Goal: Task Accomplishment & Management: Use online tool/utility

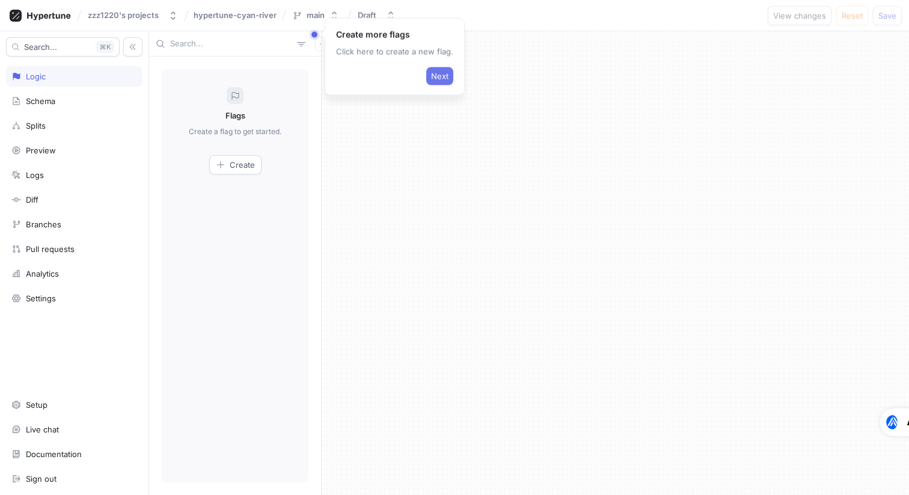
click at [443, 74] on span "Next" at bounding box center [439, 76] width 17 height 7
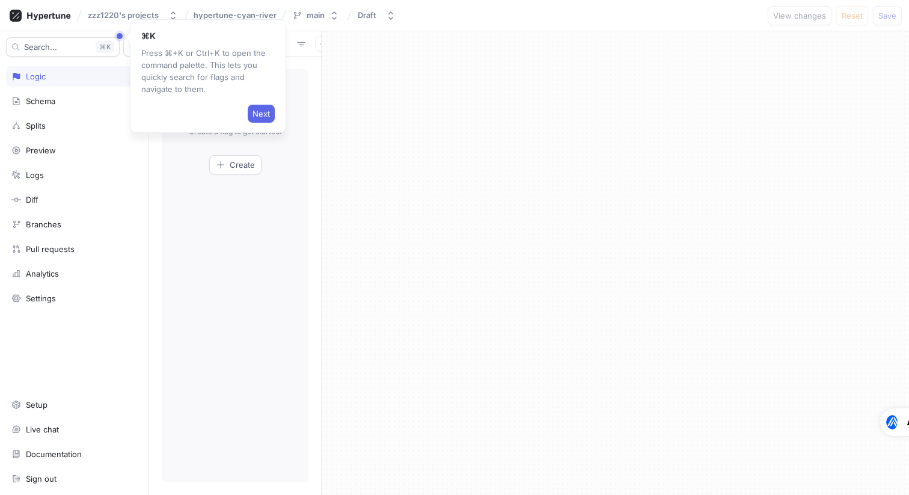
click at [253, 111] on span "Next" at bounding box center [260, 113] width 17 height 7
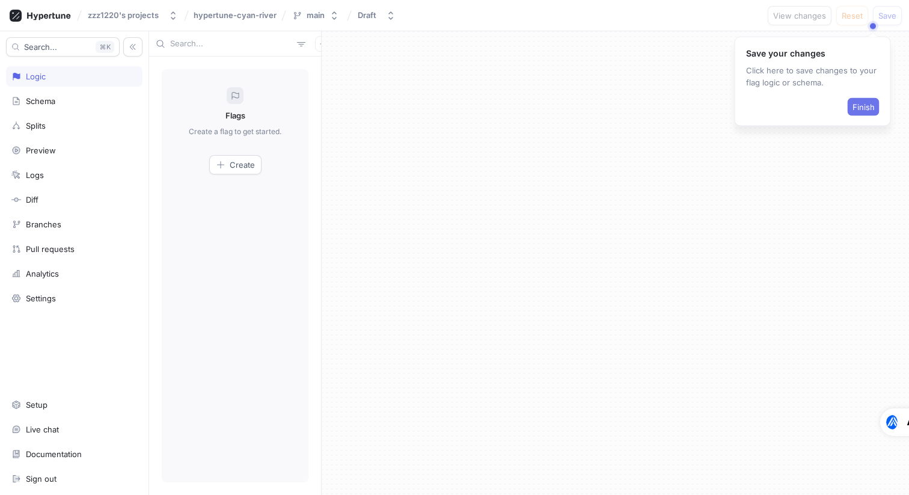
click at [854, 108] on span "Finish" at bounding box center [863, 106] width 22 height 7
click at [227, 173] on button "Create" at bounding box center [235, 164] width 52 height 19
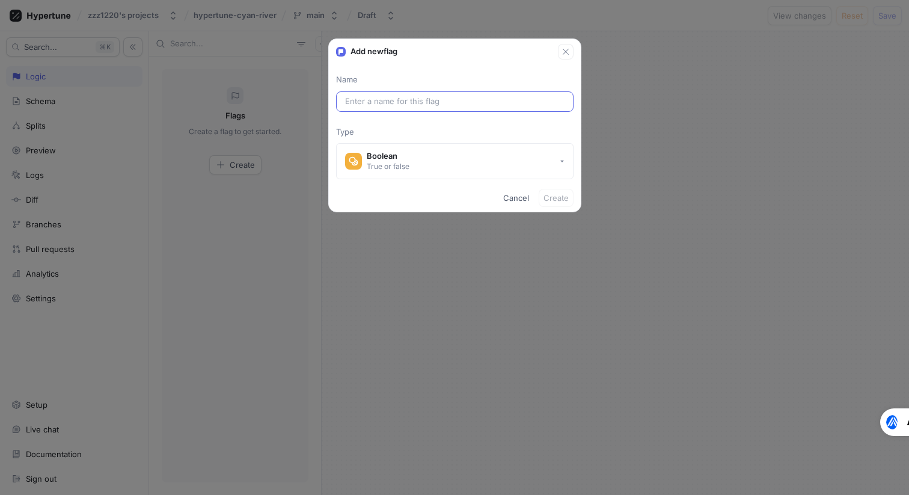
click at [392, 100] on input "text" at bounding box center [454, 102] width 219 height 12
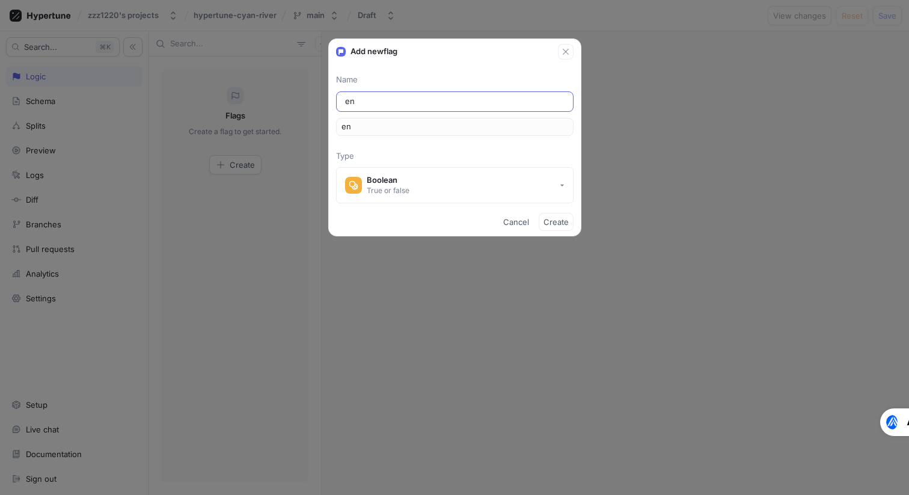
type input "ena"
type input "enab"
type input "enabl"
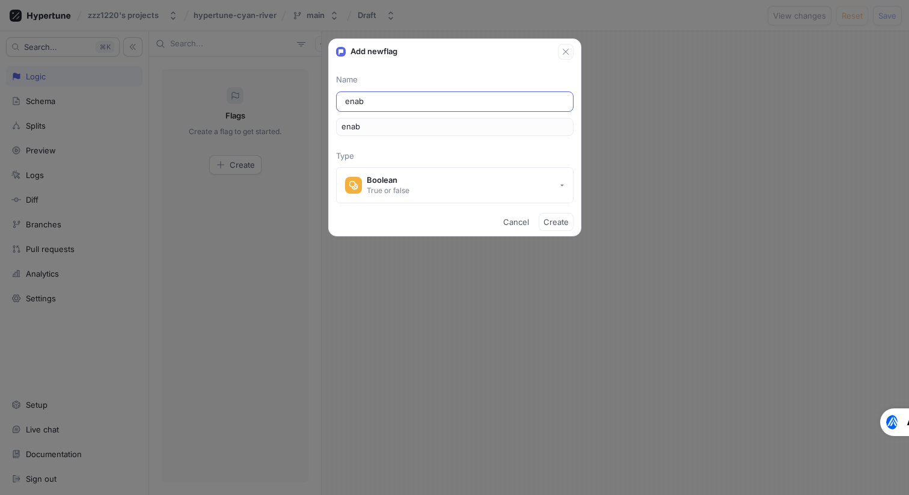
type input "enabl"
type input "enable"
type input "enable_n"
type input "enableN"
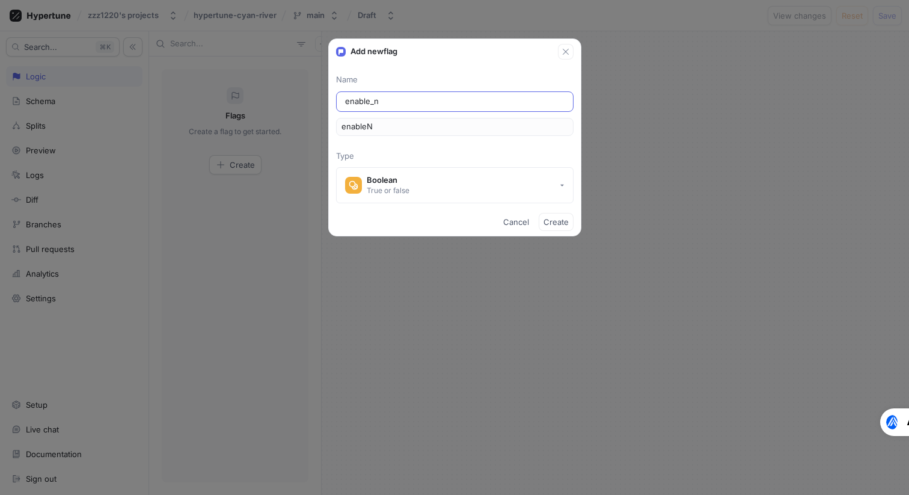
type input "enable_ne"
type input "enableNe"
type input "enable_new"
type input "enableNew"
type input "enable_new_o"
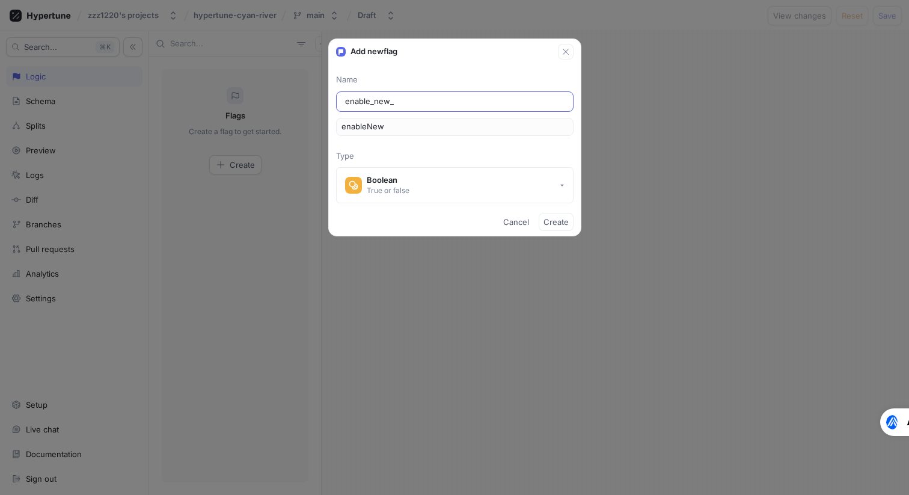
type input "enableNewO"
type input "enable_new_or"
type input "enableNewOr"
type input "enable_new_ord"
type input "enableNewOrd"
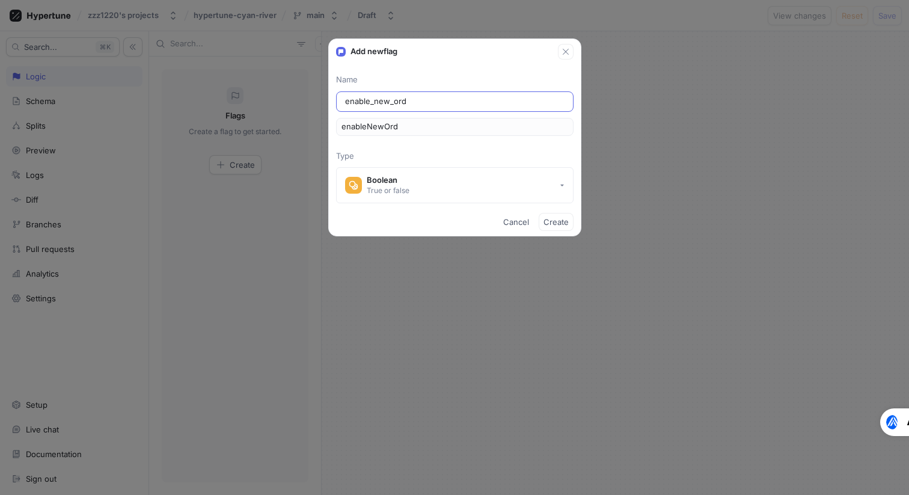
type input "enable_new_orde"
type input "enableNewOrde"
type input "enable_new_order"
type input "enableNewOrder"
type input "enable_new_order_f"
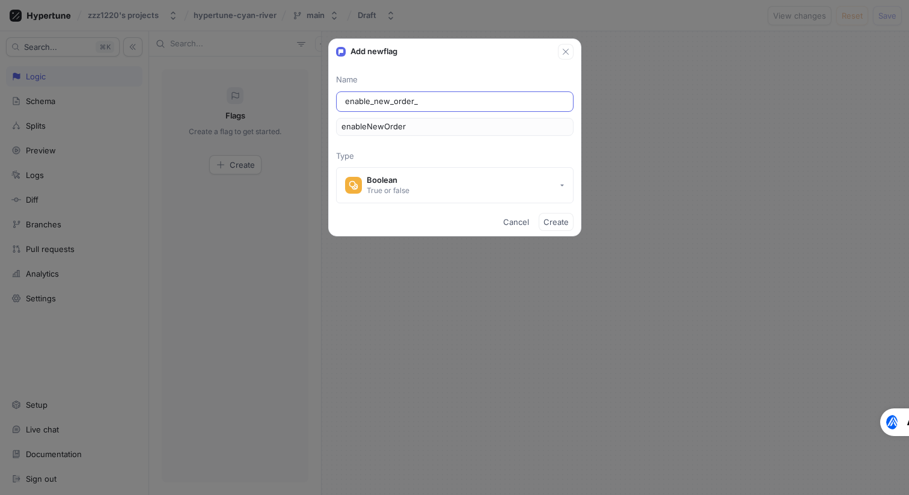
type input "enableNewOrderF"
type input "enable_new_order_fl"
type input "enableNewOrderFl"
type input "enable_new_order_flo"
type input "enableNewOrderFlo"
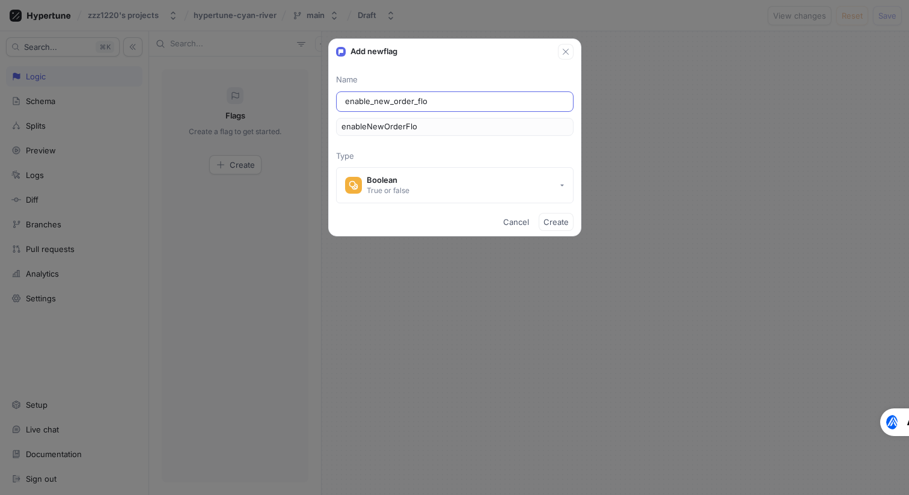
type input "enable_new_order_flow"
type input "enableNewOrderFlow"
type input "enable_new_order_flow"
click at [557, 227] on button "Create" at bounding box center [556, 222] width 35 height 18
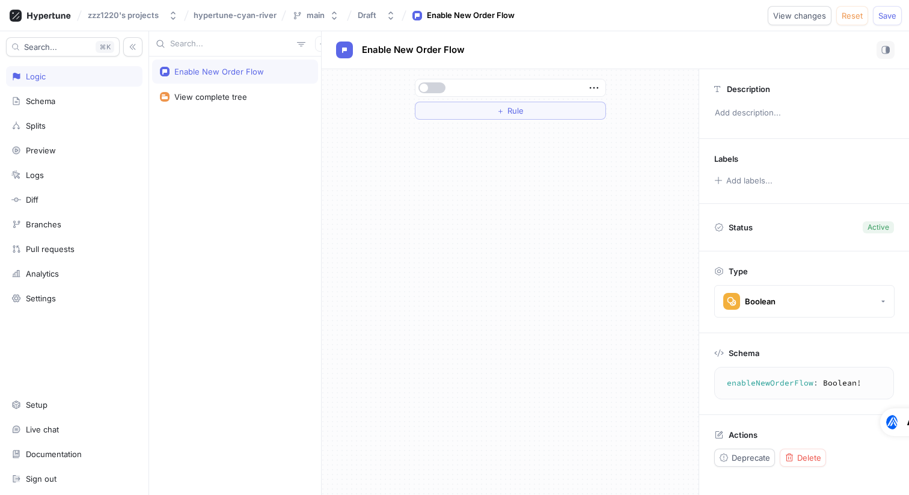
click at [437, 85] on button "button" at bounding box center [431, 87] width 27 height 11
click at [437, 85] on span "button" at bounding box center [440, 88] width 8 height 8
click at [469, 114] on button "＋ Rule" at bounding box center [510, 111] width 191 height 18
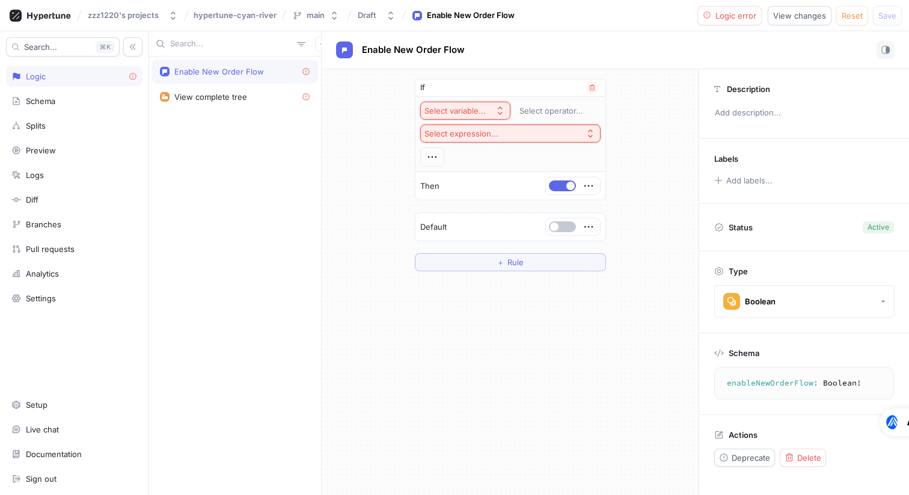
click at [474, 113] on div "Select variable..." at bounding box center [454, 111] width 61 height 10
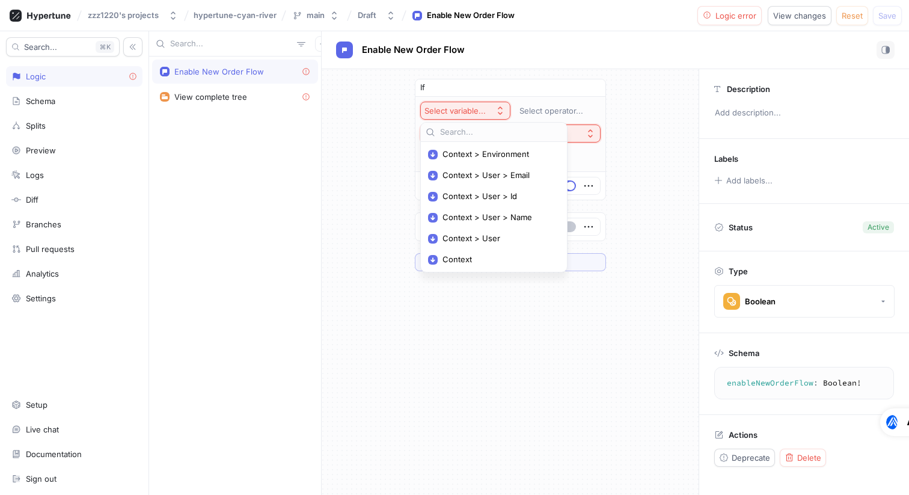
click at [441, 326] on div "If Select variable... Select operator... Select expression... Then Default ＋ Ru…" at bounding box center [510, 282] width 377 height 426
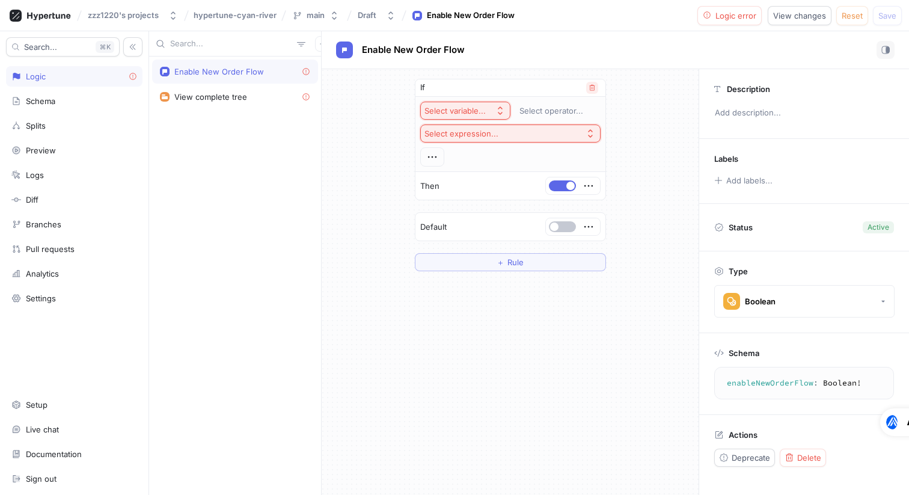
click at [590, 87] on icon "button" at bounding box center [591, 88] width 5 height 6
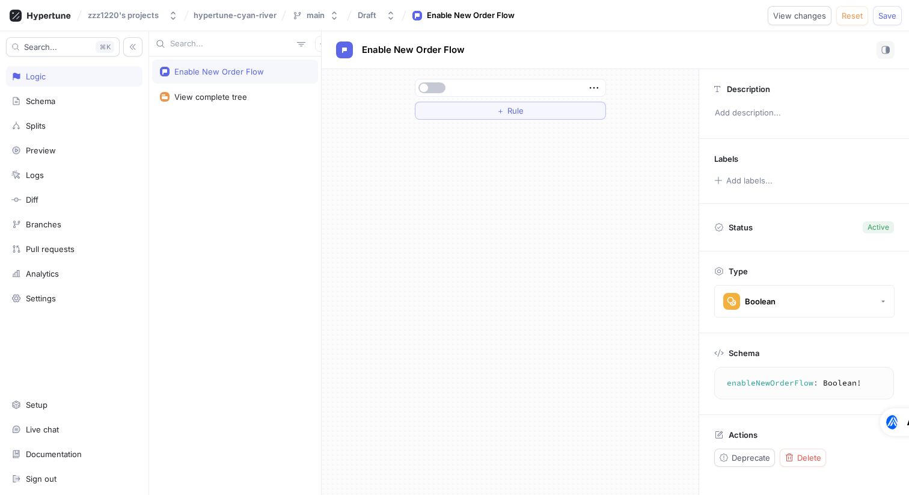
drag, startPoint x: 417, startPoint y: 148, endPoint x: 408, endPoint y: 151, distance: 9.3
click at [417, 148] on div "＋ Rule" at bounding box center [510, 282] width 377 height 426
click at [432, 221] on div "＋ Rule" at bounding box center [510, 282] width 377 height 426
click at [96, 94] on div "Schema" at bounding box center [74, 101] width 136 height 20
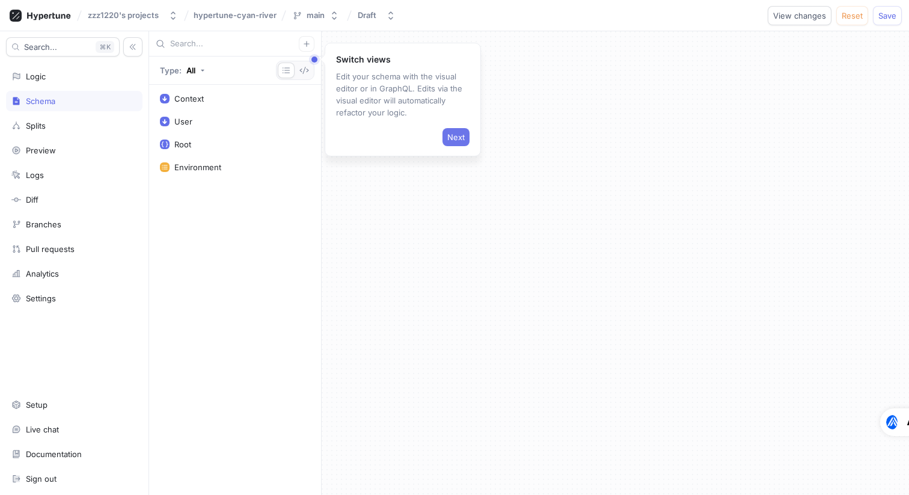
click at [449, 133] on span "Next" at bounding box center [455, 136] width 17 height 7
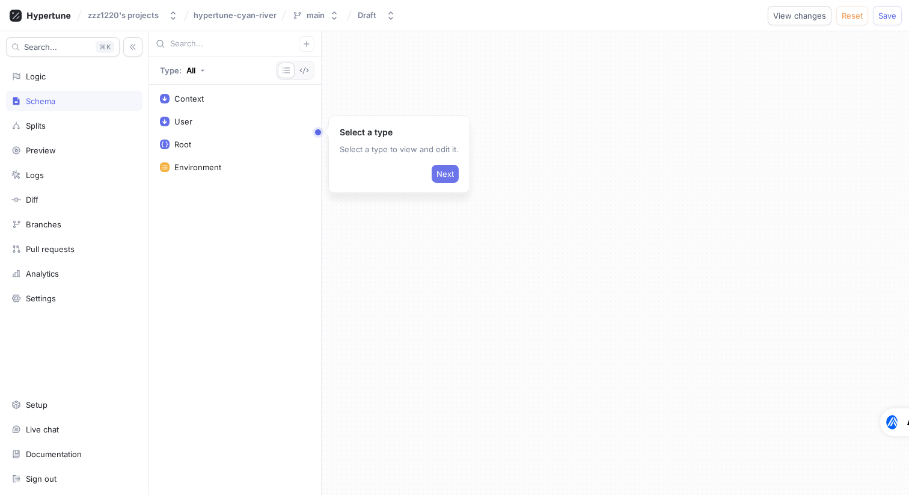
click at [447, 180] on button "Next" at bounding box center [445, 174] width 27 height 18
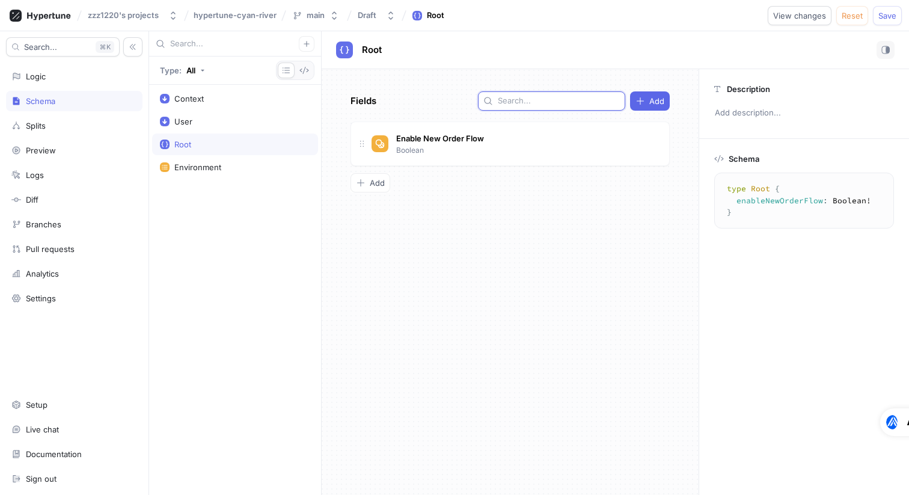
click at [558, 100] on input "text" at bounding box center [559, 101] width 122 height 12
click at [551, 79] on div "Fields Add Enable New Order Flow Boolean To pick up a draggable item, press the…" at bounding box center [510, 282] width 377 height 426
click at [551, 100] on input "text" at bounding box center [559, 101] width 122 height 12
click at [586, 213] on div "Fields Add Enable New Order Flow Boolean To pick up a draggable item, press the…" at bounding box center [510, 282] width 377 height 426
click at [888, 49] on rect "button" at bounding box center [885, 49] width 7 height 7
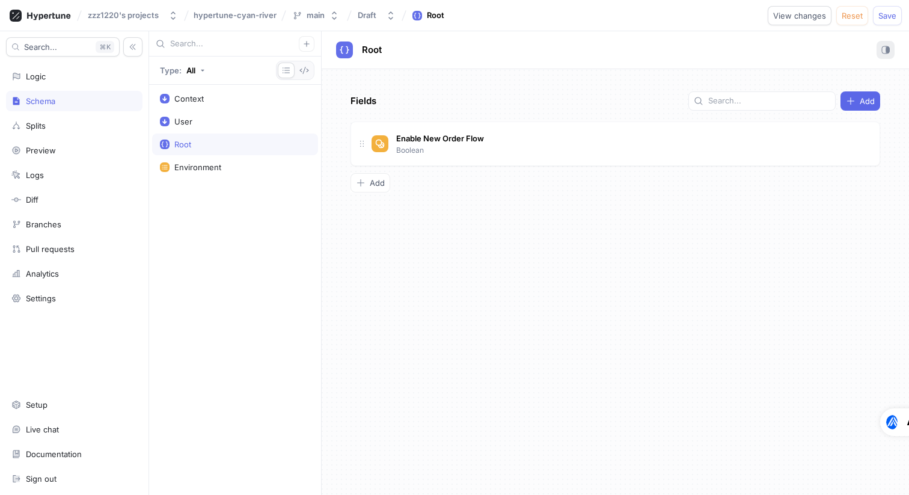
click at [888, 49] on rect "button" at bounding box center [885, 49] width 7 height 7
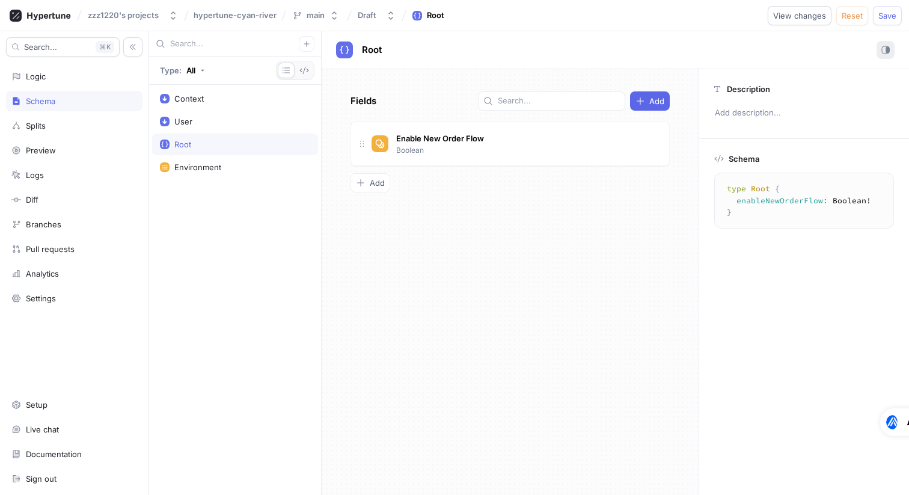
click at [888, 49] on rect "button" at bounding box center [885, 49] width 7 height 7
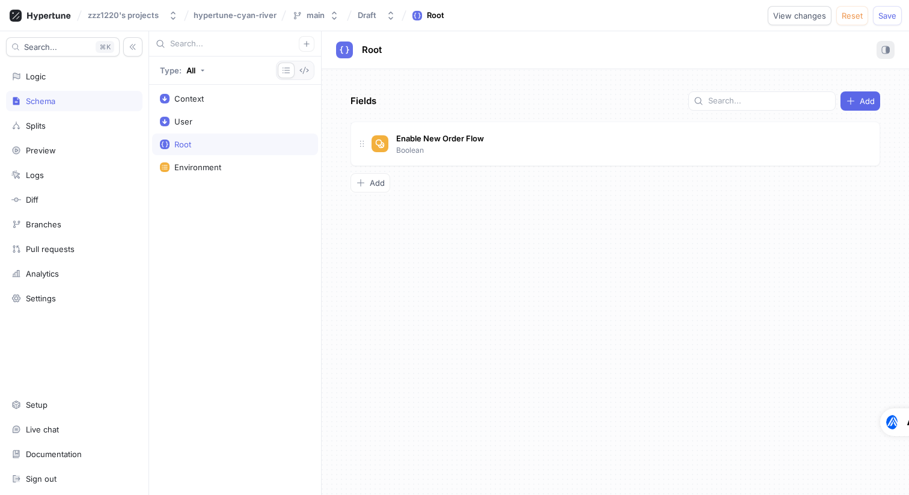
click at [888, 49] on rect "button" at bounding box center [885, 49] width 7 height 7
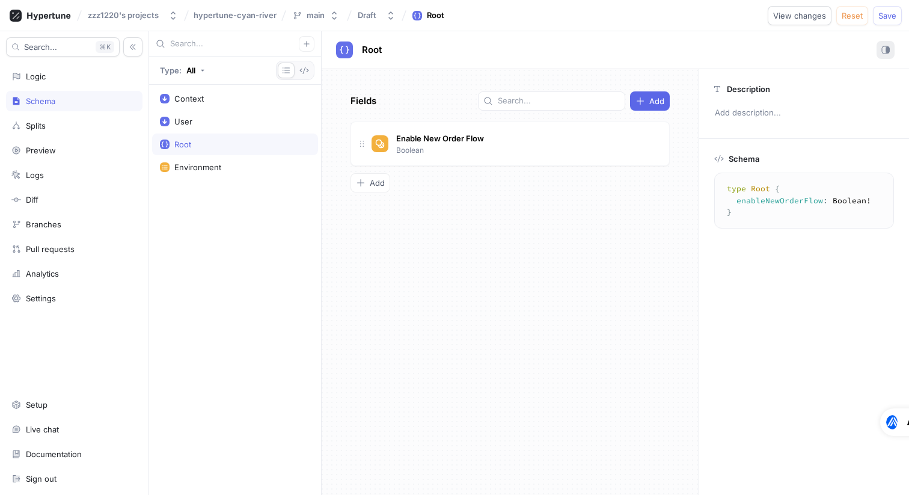
click at [888, 49] on rect "button" at bounding box center [885, 49] width 7 height 7
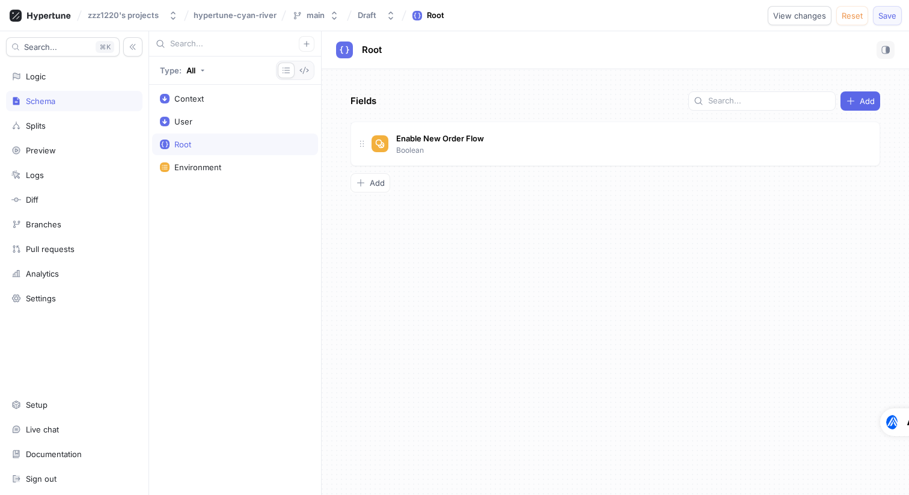
click at [876, 16] on button "Save" at bounding box center [887, 15] width 29 height 19
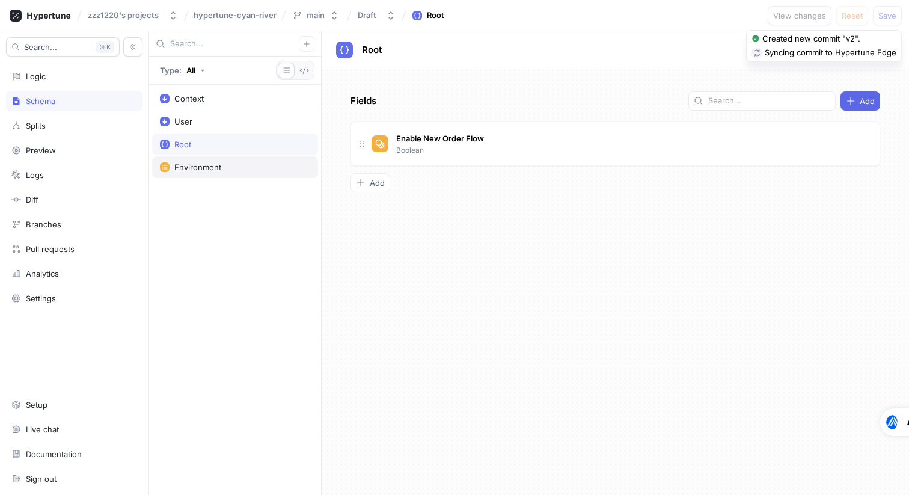
click at [220, 173] on div "Environment" at bounding box center [235, 167] width 166 height 22
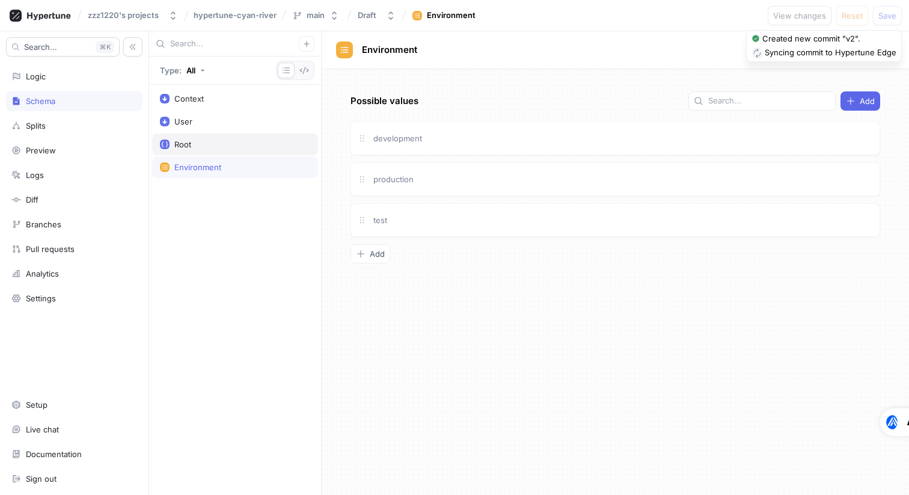
click at [207, 151] on div "Root" at bounding box center [235, 144] width 166 height 22
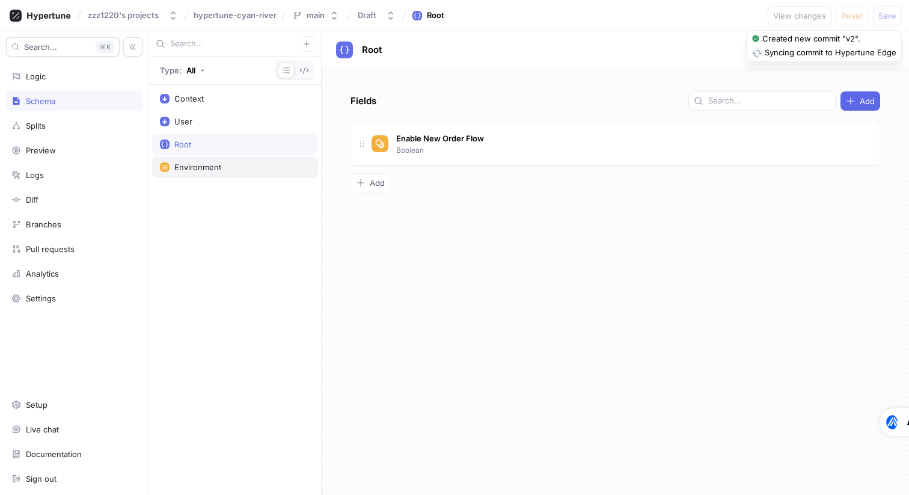
click at [207, 169] on div "Environment" at bounding box center [197, 167] width 47 height 10
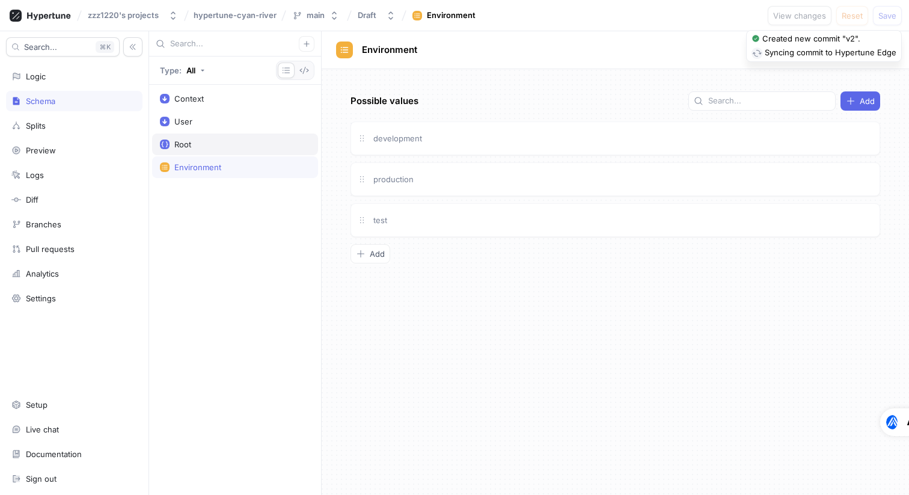
click at [215, 148] on div "Root" at bounding box center [235, 144] width 150 height 10
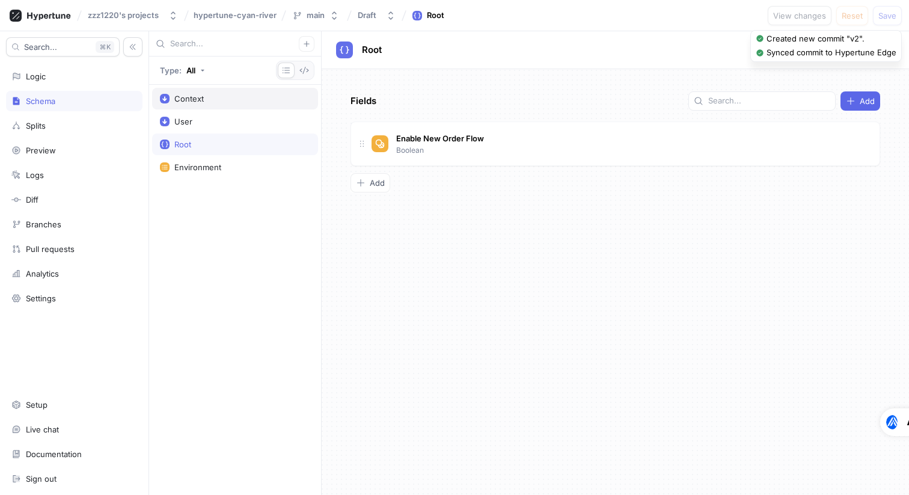
click at [198, 94] on div "Context" at bounding box center [188, 99] width 29 height 10
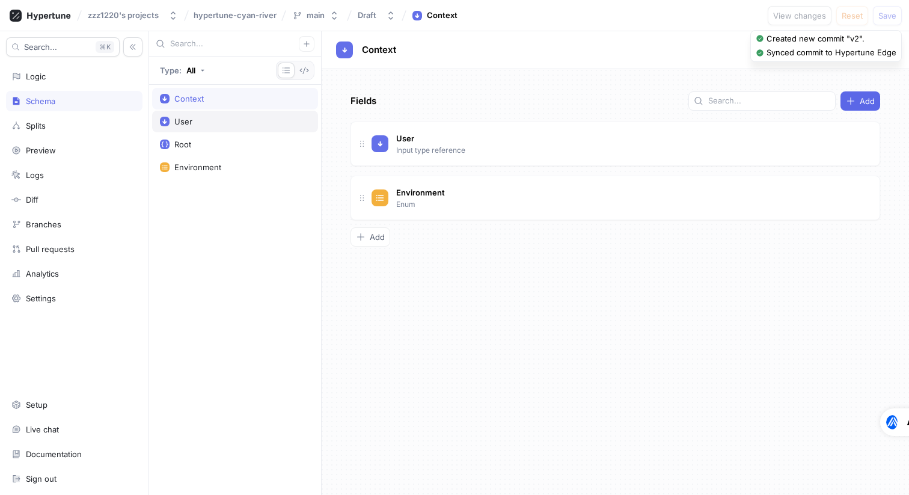
click at [190, 125] on div "User" at bounding box center [183, 122] width 18 height 10
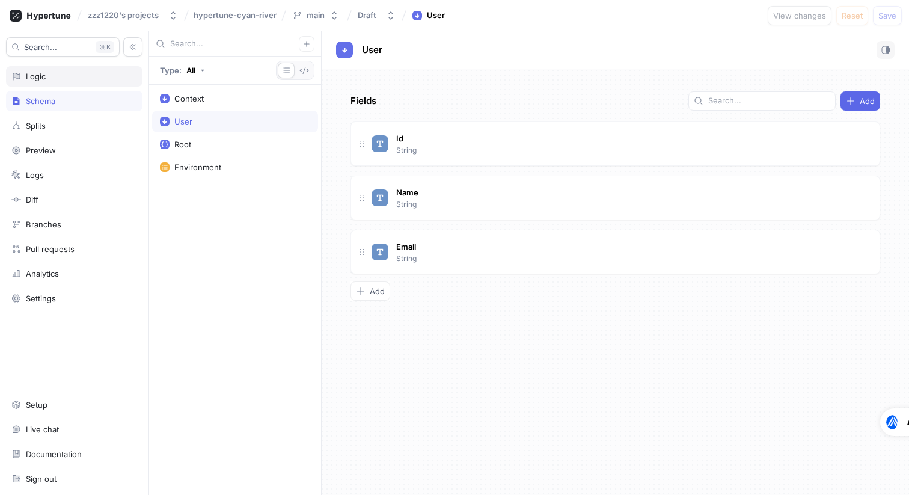
click at [54, 76] on div "Logic" at bounding box center [74, 77] width 126 height 10
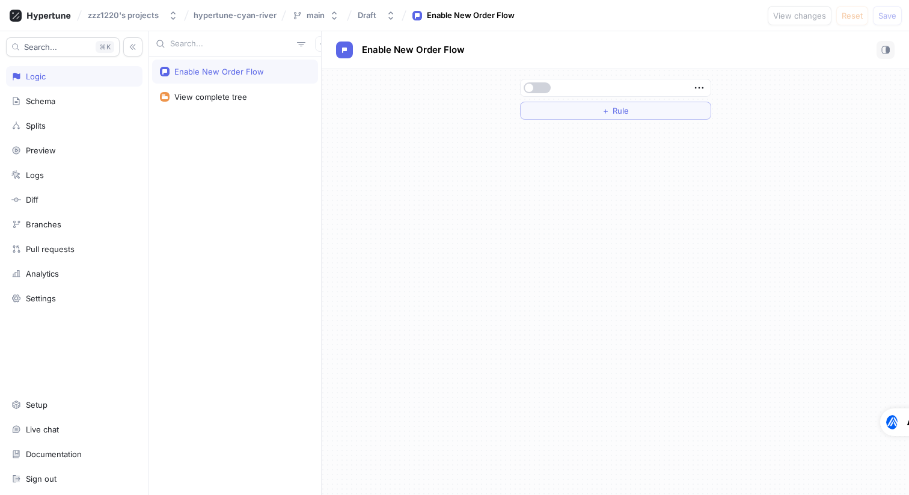
click at [537, 85] on button "button" at bounding box center [537, 87] width 27 height 11
click at [540, 87] on button "button" at bounding box center [537, 87] width 27 height 11
click at [532, 83] on button "button" at bounding box center [537, 87] width 27 height 11
click at [215, 100] on div "View complete tree" at bounding box center [210, 97] width 73 height 10
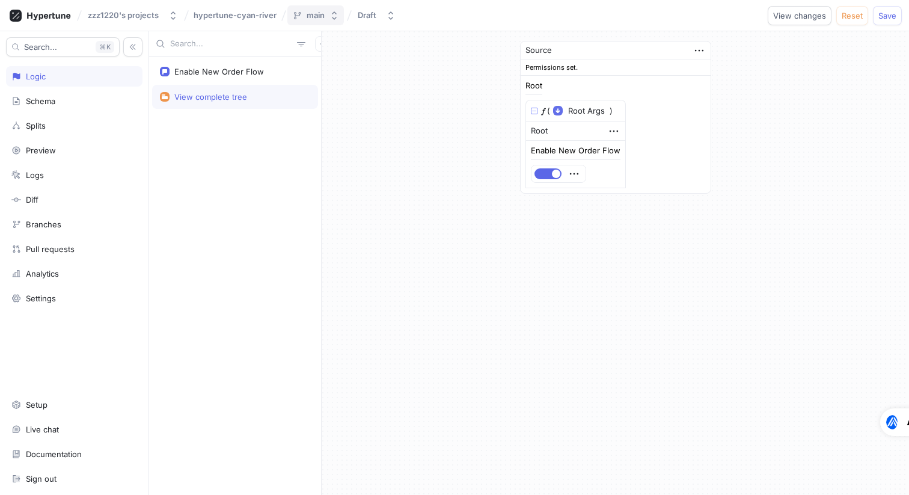
click at [334, 14] on icon "button" at bounding box center [334, 16] width 10 height 10
click at [444, 170] on div "Source Permissions set. Root 𝑓 ( Root Args ▾ {} ▸ context: Context ) Root Enabl…" at bounding box center [615, 117] width 587 height 172
click at [390, 17] on icon "button" at bounding box center [391, 16] width 10 height 10
click at [393, 203] on div "Source Permissions set. Root 𝑓 ( Root Args ▾ {} ▸ context: Context ) Root Enabl…" at bounding box center [615, 117] width 587 height 172
click at [837, 107] on div "Source Permissions set. Root 𝑓 ( Root Args ▾ {} ▸ context: Context ) Root Enabl…" at bounding box center [615, 117] width 587 height 172
